Goal: Information Seeking & Learning: Compare options

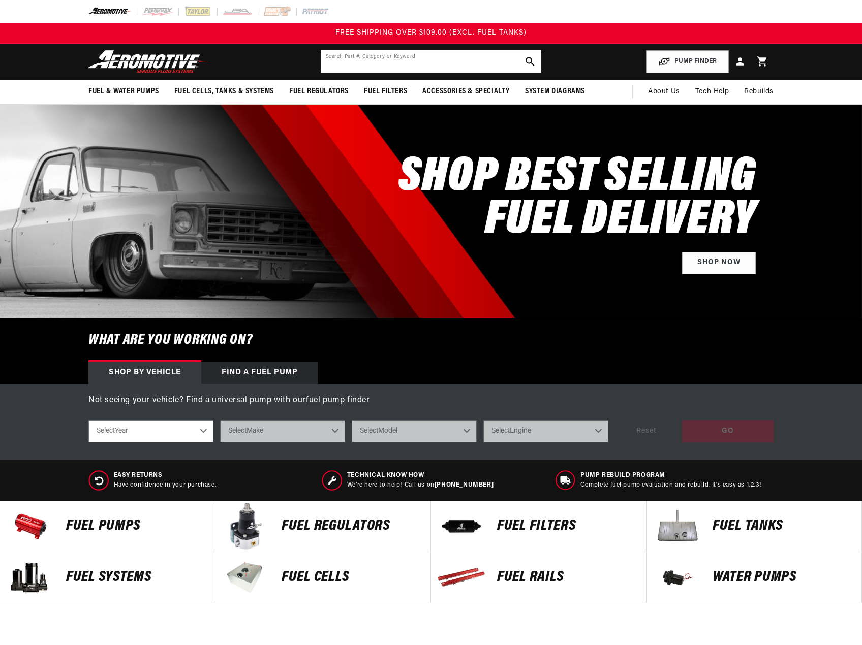
click at [393, 62] on input "text" at bounding box center [431, 61] width 221 height 22
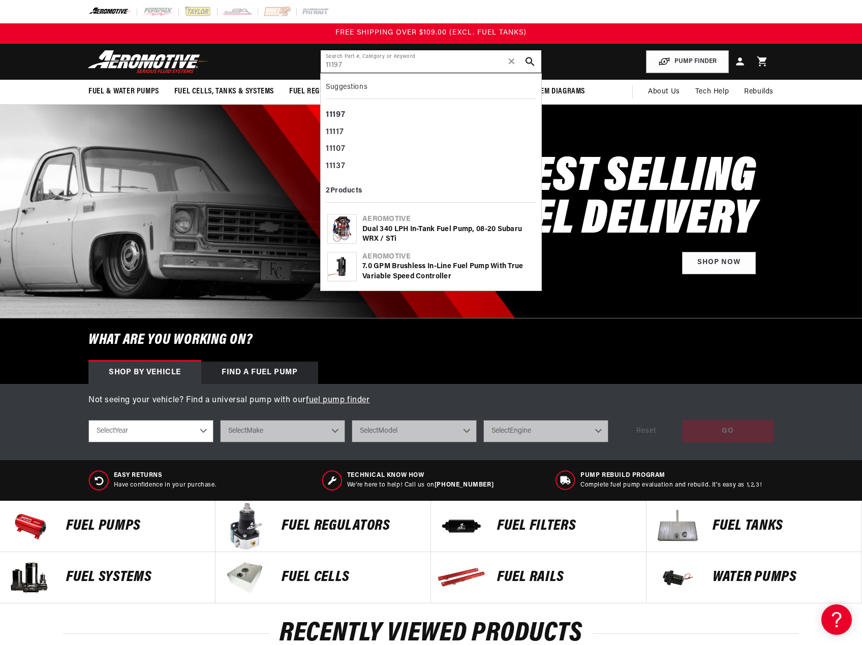
type input "11197"
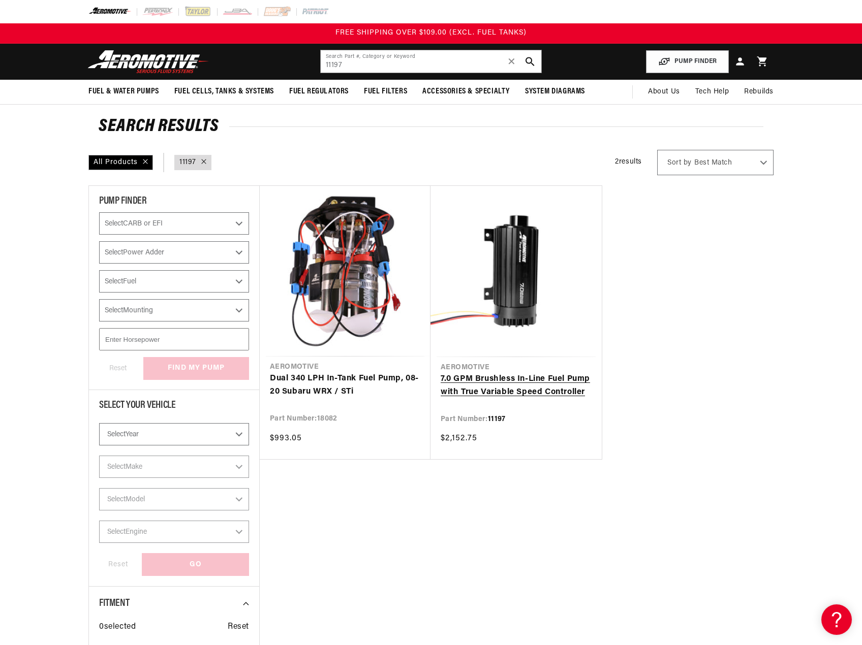
click at [524, 384] on link "7.0 GPM Brushless In-Line Fuel Pump with True Variable Speed Controller" at bounding box center [516, 386] width 151 height 26
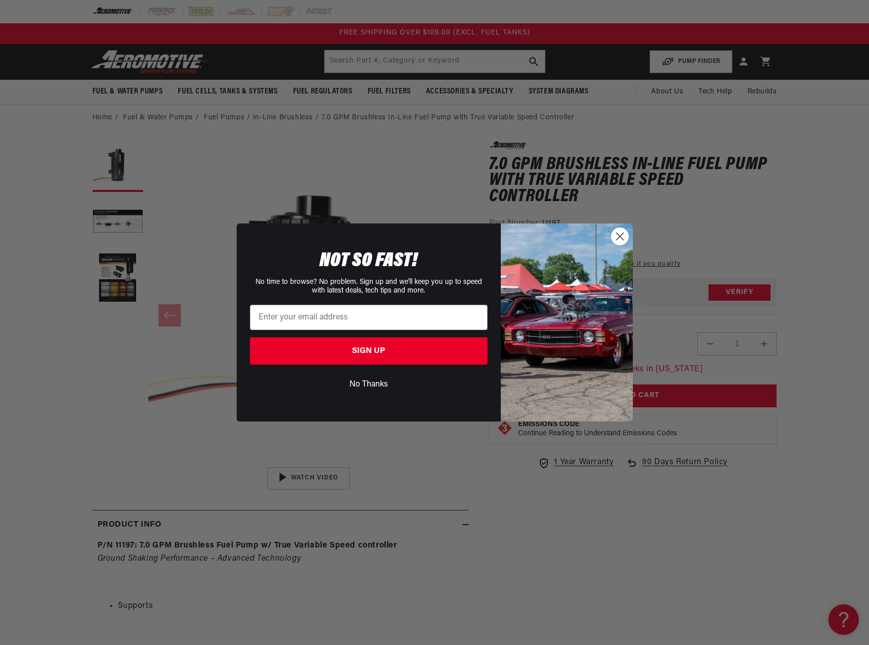
click at [381, 56] on div "Close dialog NOT SO FAST! No time to browse? No problem. Sign up and we'll keep…" at bounding box center [434, 322] width 869 height 645
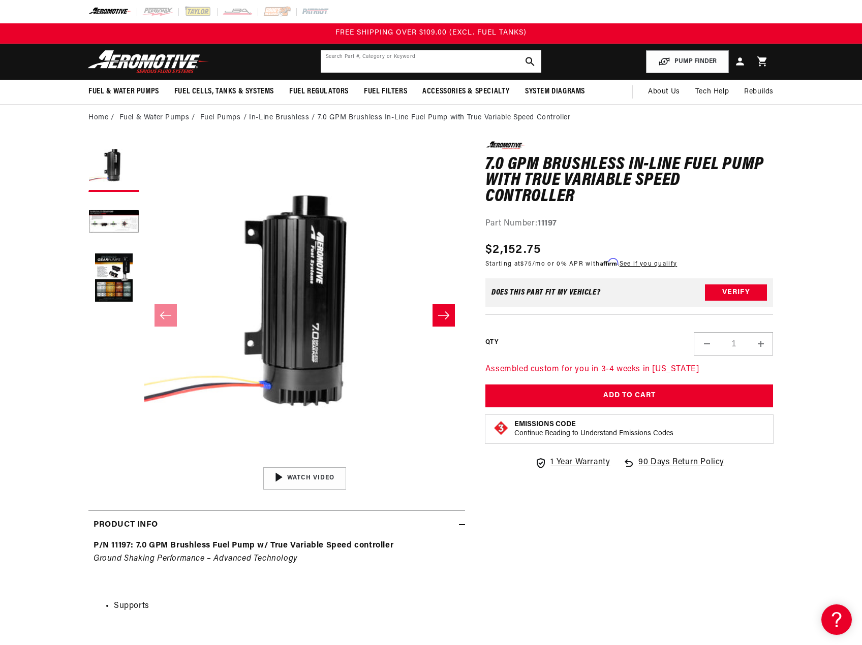
click at [352, 59] on input "text" at bounding box center [431, 61] width 221 height 22
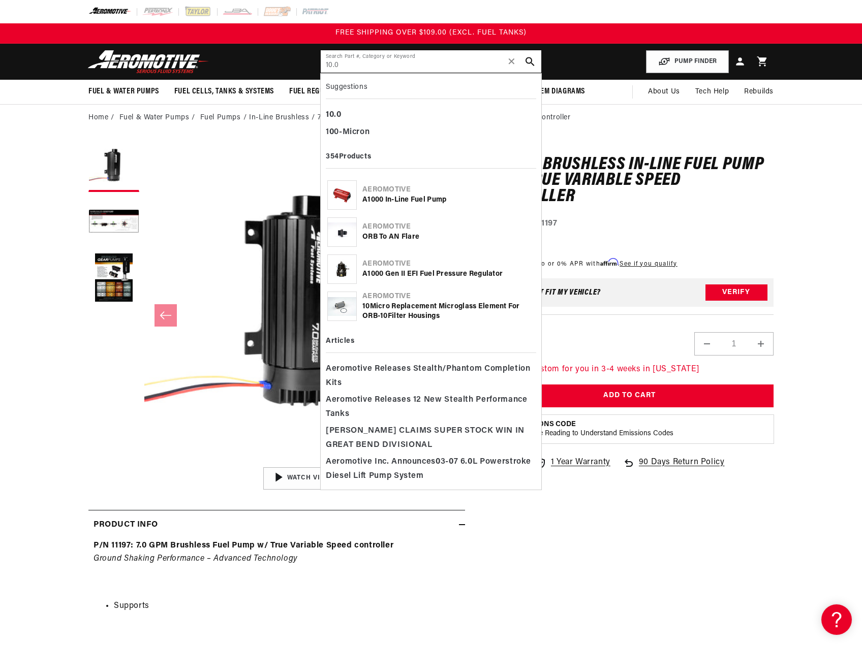
click at [368, 61] on input "10.0" at bounding box center [431, 61] width 221 height 22
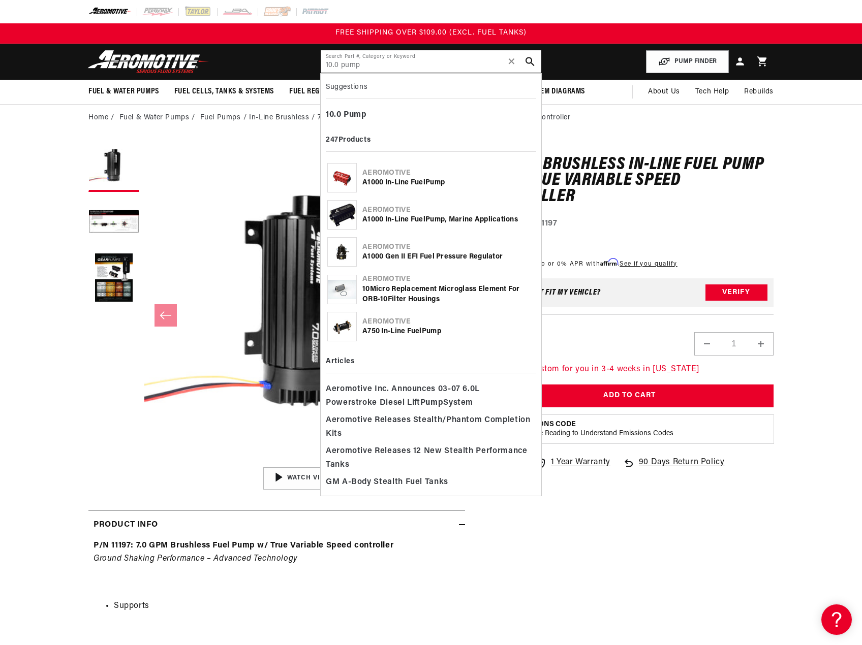
type input "10.0 pump"
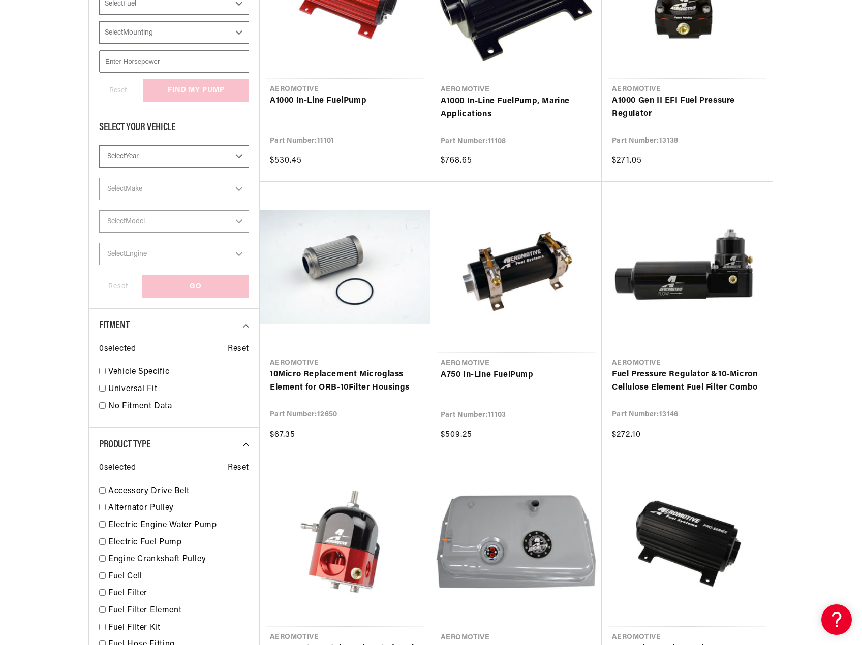
scroll to position [407, 0]
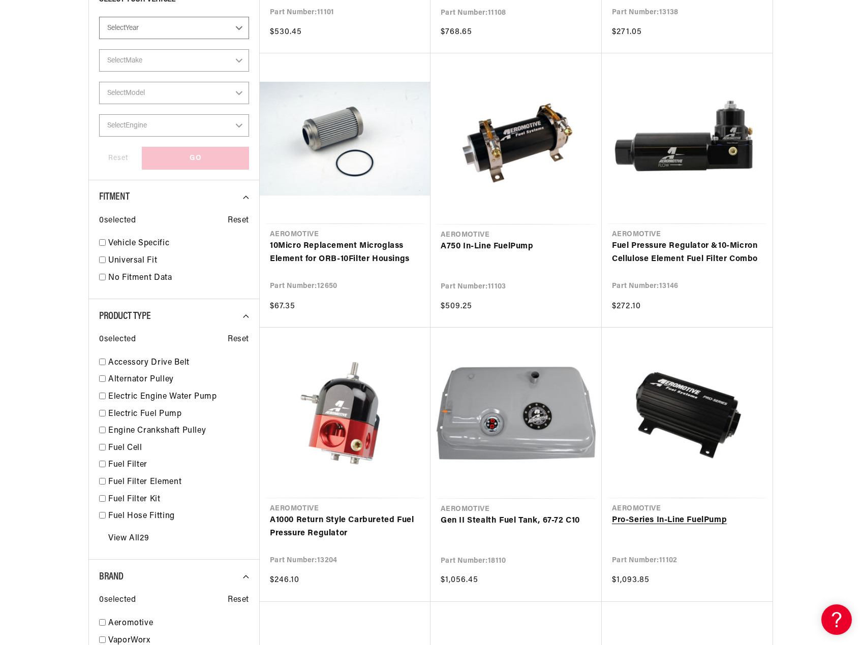
click at [708, 514] on link "Pro-Series In-Line Fuel Pump" at bounding box center [687, 520] width 150 height 13
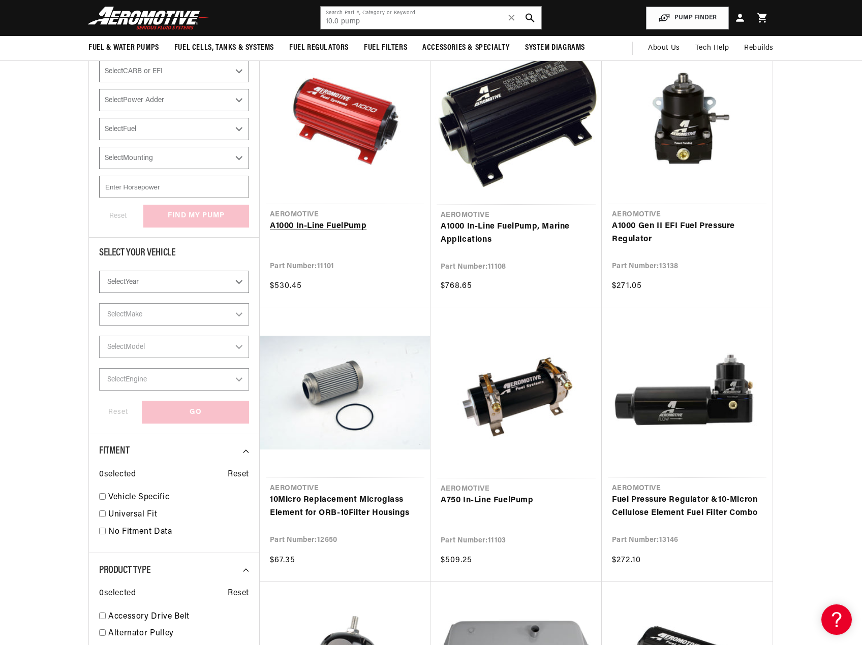
scroll to position [0, 0]
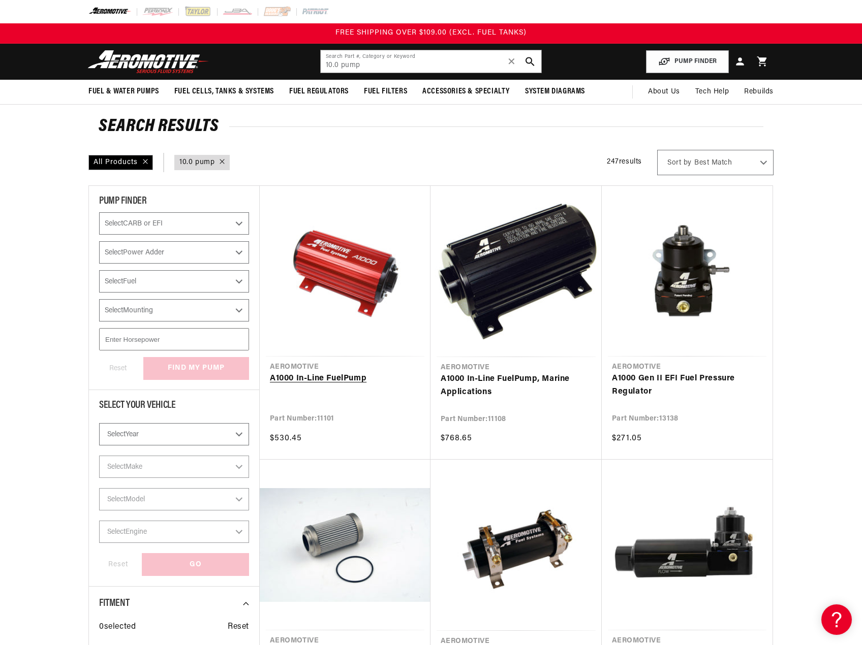
click at [350, 372] on link "A1000 In-Line Fuel Pump" at bounding box center [345, 378] width 150 height 13
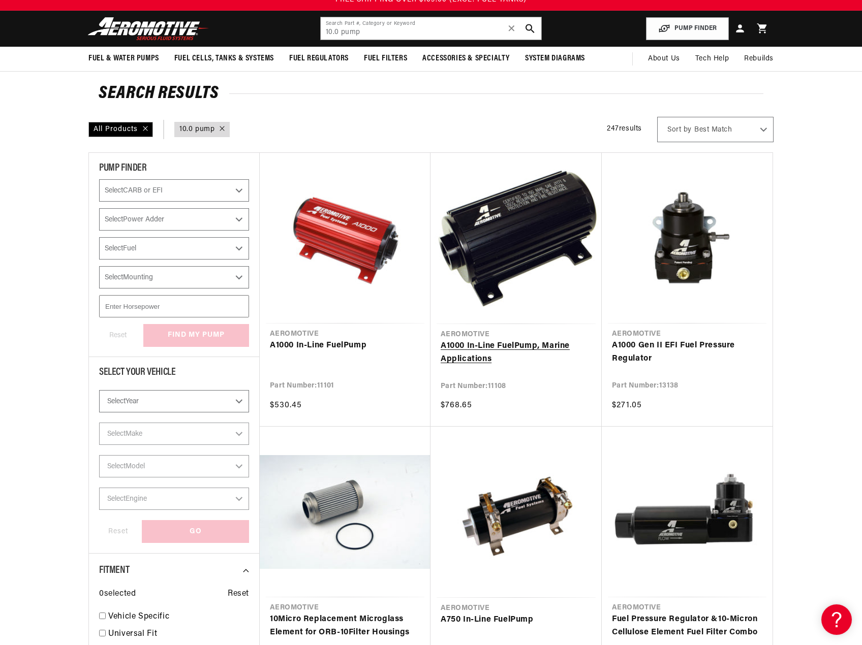
scroll to position [51, 0]
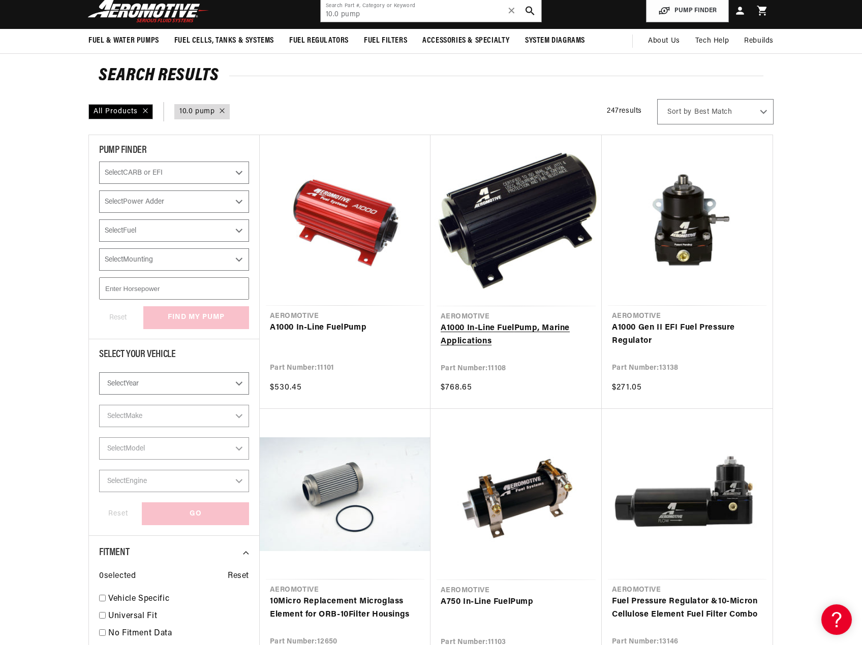
click at [529, 322] on link "A1000 In-Line Fuel Pump , Marine Applications" at bounding box center [516, 335] width 151 height 26
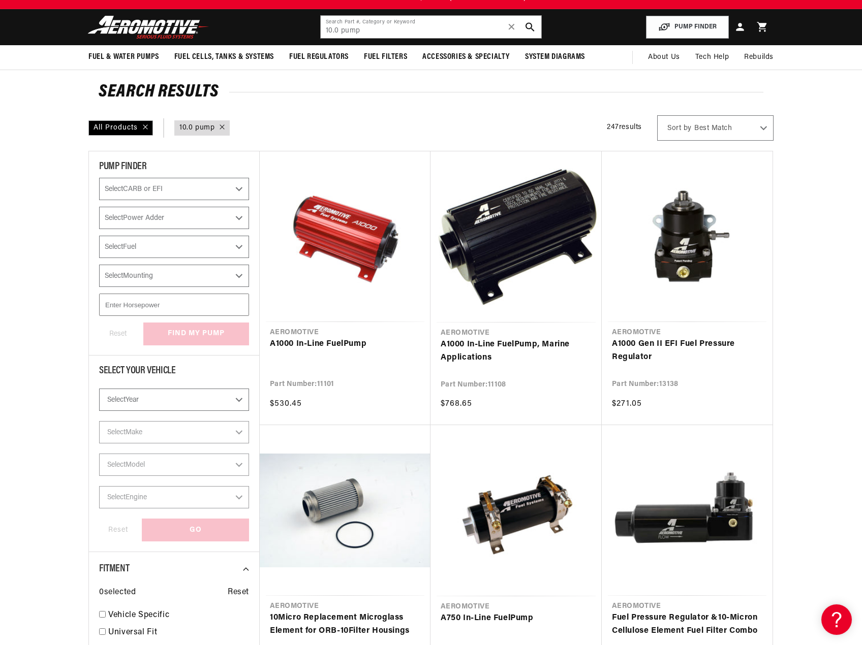
scroll to position [0, 0]
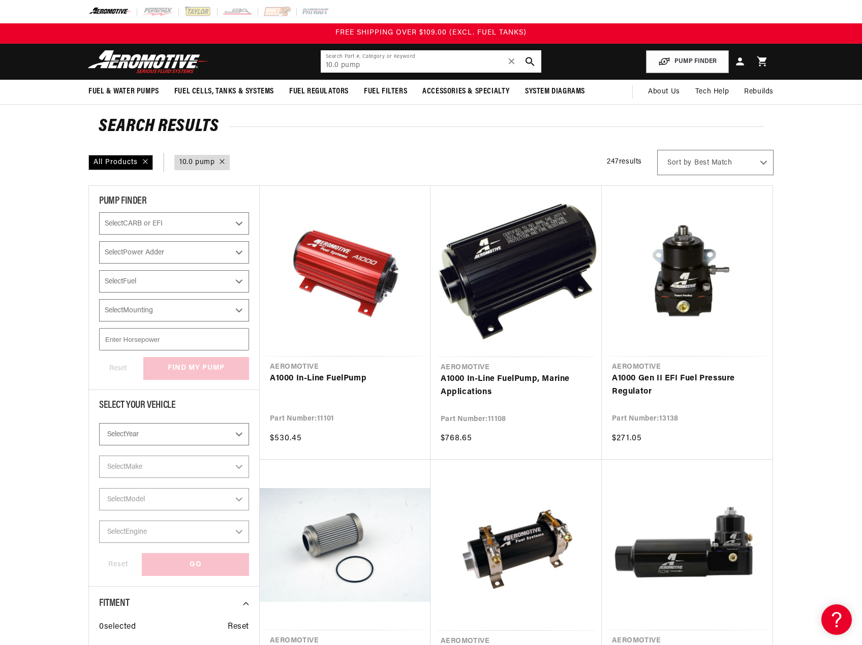
drag, startPoint x: 295, startPoint y: 72, endPoint x: 276, endPoint y: 72, distance: 19.3
click at [280, 72] on header "Fuel & Water Pumps Back In-Tank In-Line Fuel Pumps" at bounding box center [431, 62] width 736 height 36
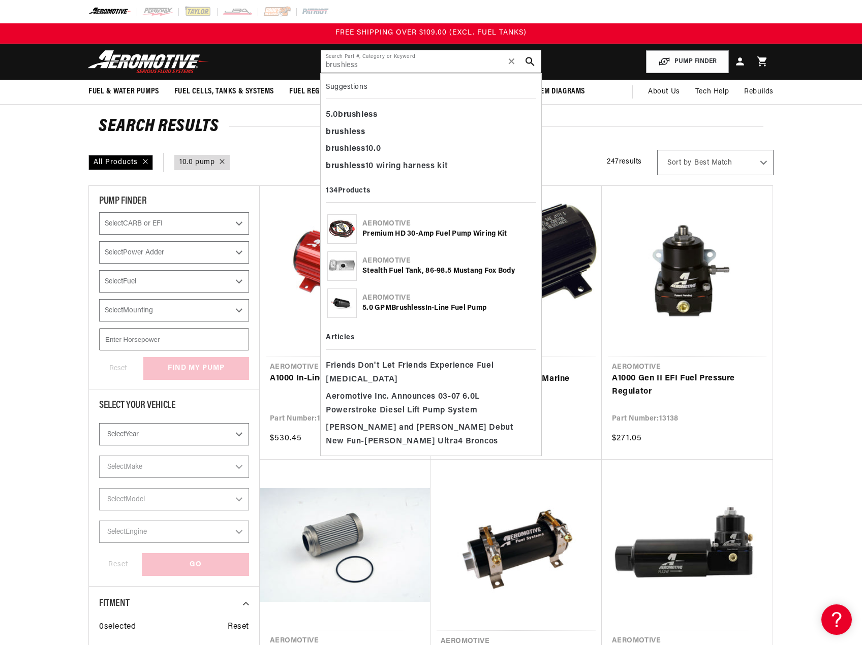
type input "brushless"
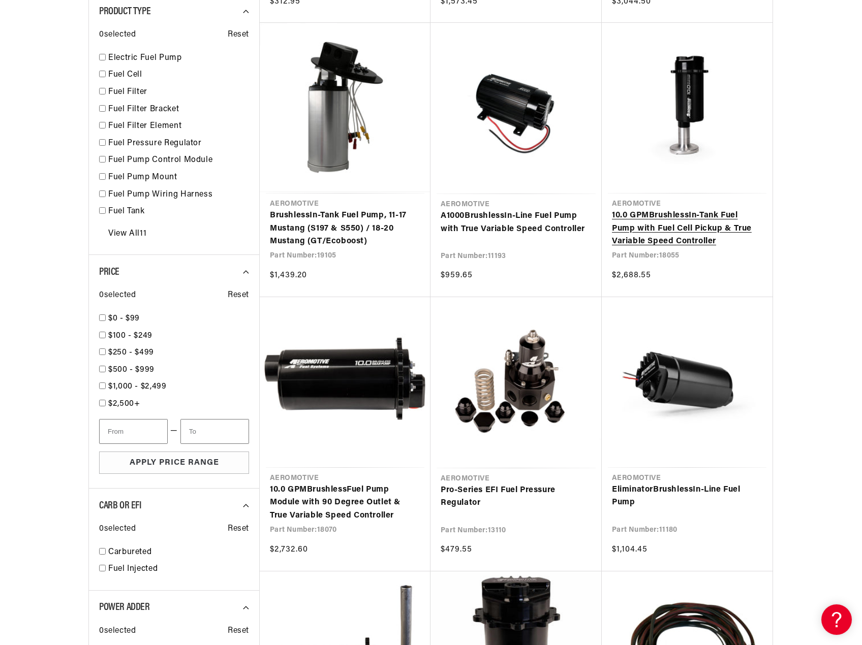
scroll to position [813, 0]
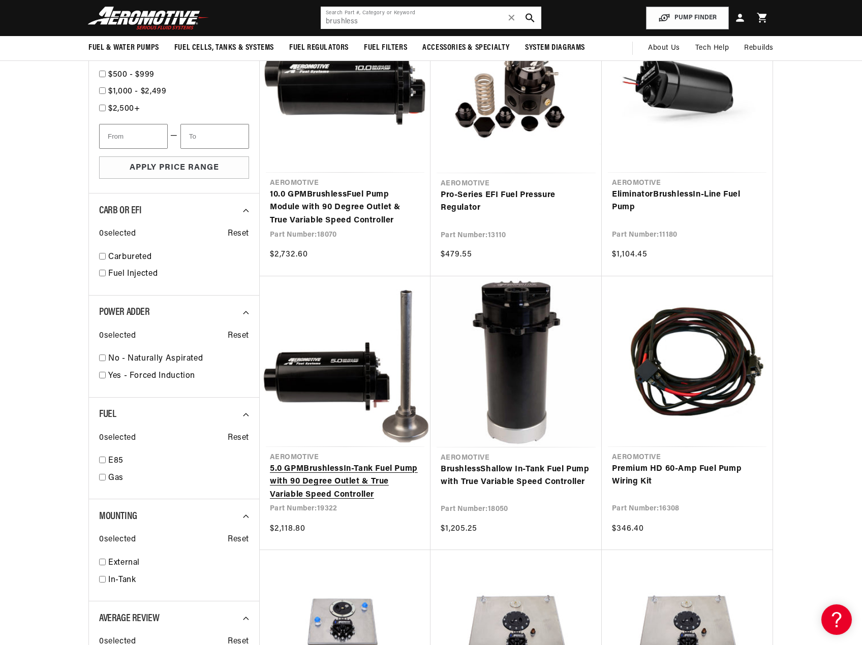
scroll to position [864, 0]
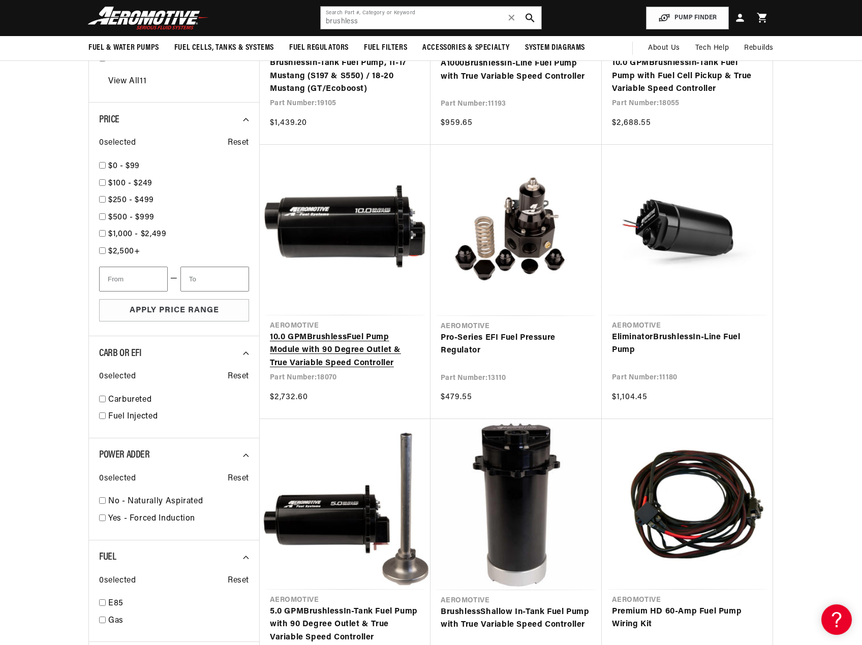
click at [330, 331] on link "10.0 GPM Brushless Fuel Pump Module with 90 Degree Outlet & True Variable Speed…" at bounding box center [345, 350] width 150 height 39
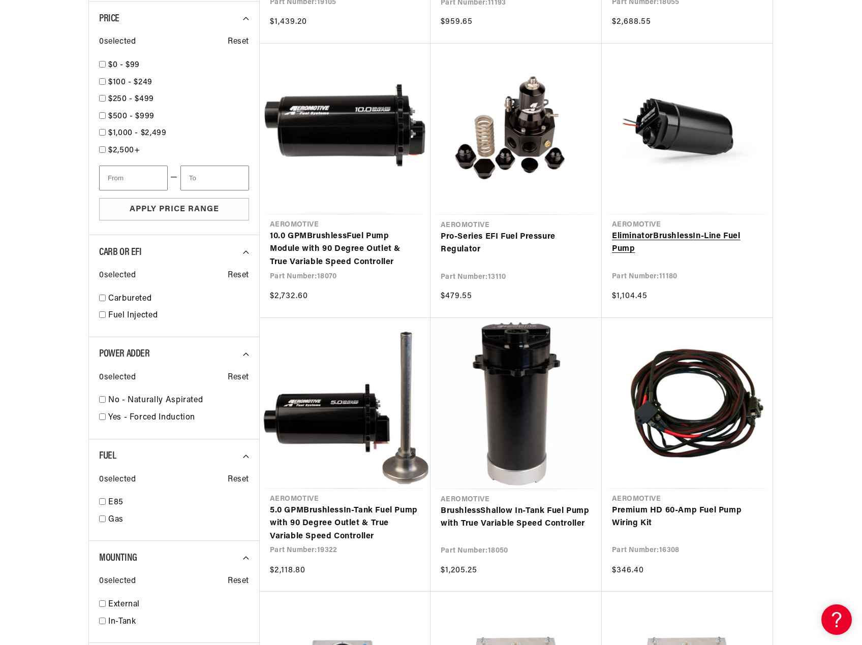
scroll to position [966, 0]
click at [677, 237] on link "Eliminator Brushless In-Line Fuel Pump" at bounding box center [687, 243] width 150 height 26
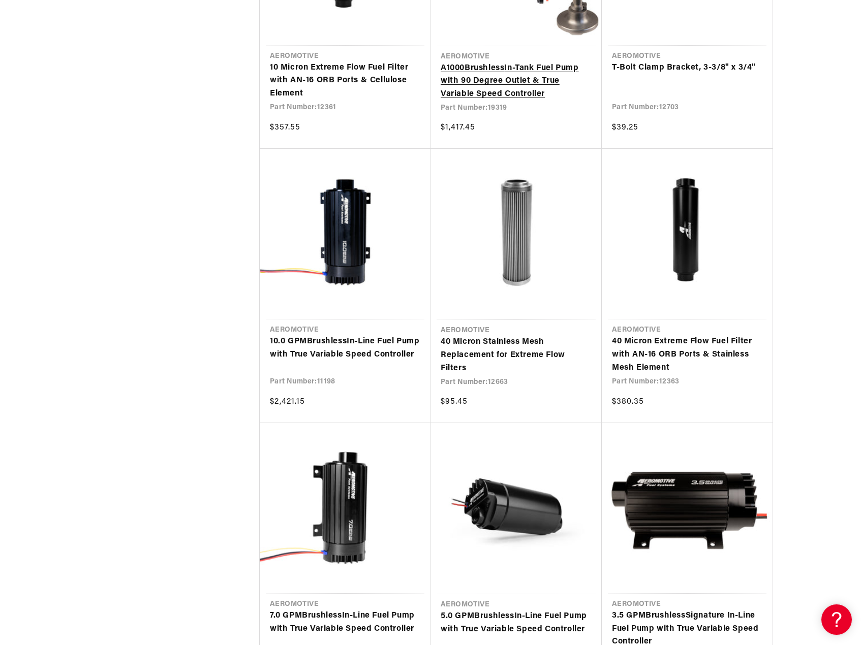
scroll to position [3964, 0]
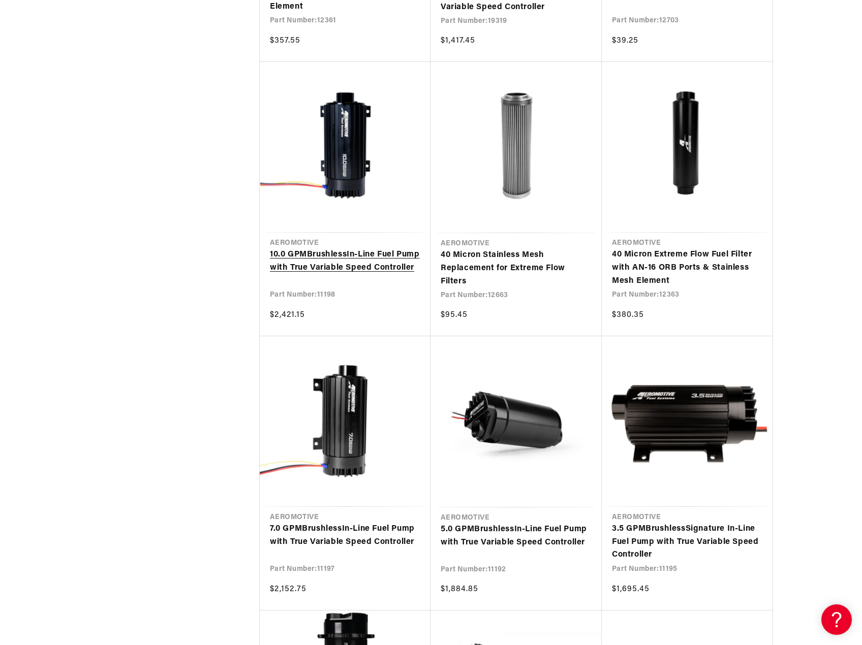
click at [342, 267] on link "10.0 GPM Brushless In-Line Fuel Pump with True Variable Speed Controller" at bounding box center [345, 261] width 150 height 26
